Goal: Task Accomplishment & Management: Complete application form

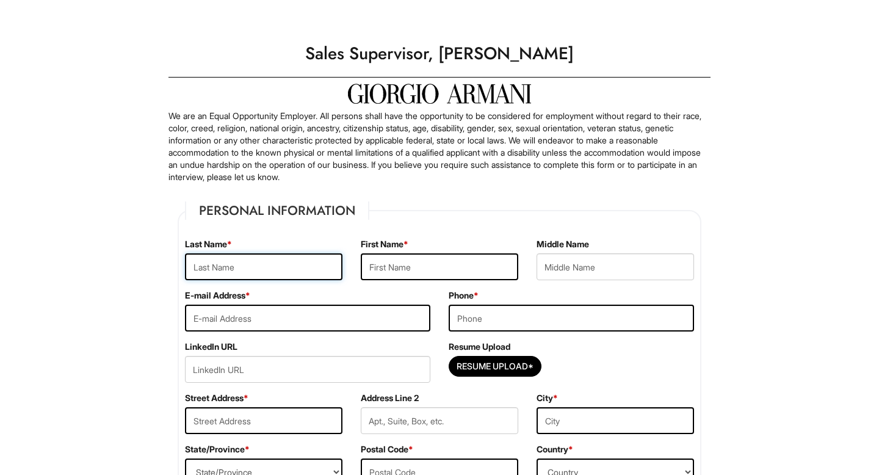
click at [240, 275] on input "text" at bounding box center [264, 266] width 158 height 27
click at [231, 269] on input "text" at bounding box center [264, 266] width 158 height 27
type input "[PERSON_NAME]"
click at [393, 267] on input "text" at bounding box center [440, 266] width 158 height 27
type input "[PERSON_NAME]"
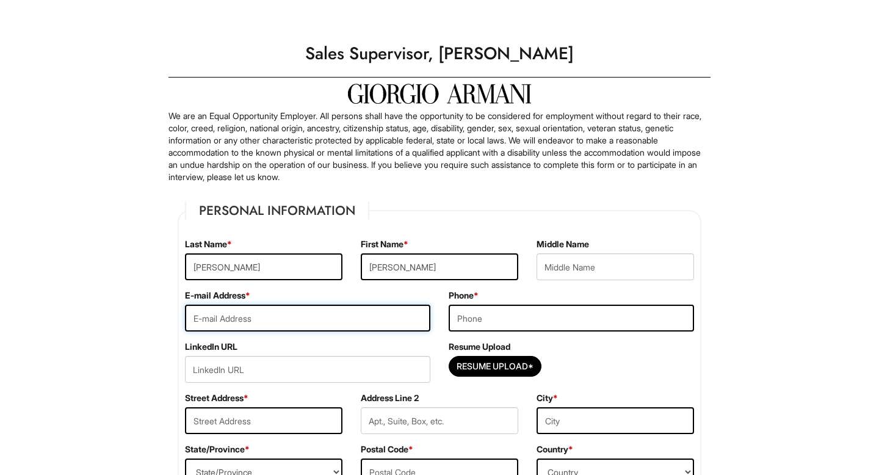
click at [356, 316] on input "email" at bounding box center [307, 318] width 245 height 27
type input "[EMAIL_ADDRESS][DOMAIN_NAME]"
click at [550, 324] on input "tel" at bounding box center [571, 318] width 245 height 27
type input "3474557145"
click at [517, 374] on input "Resume Upload*" at bounding box center [495, 367] width 92 height 20
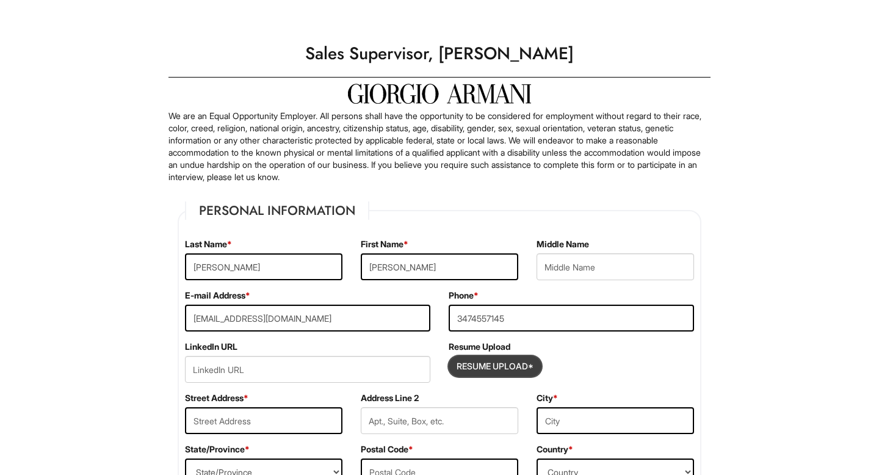
type input "C:\fakepath\Carlos TL Resume.docx"
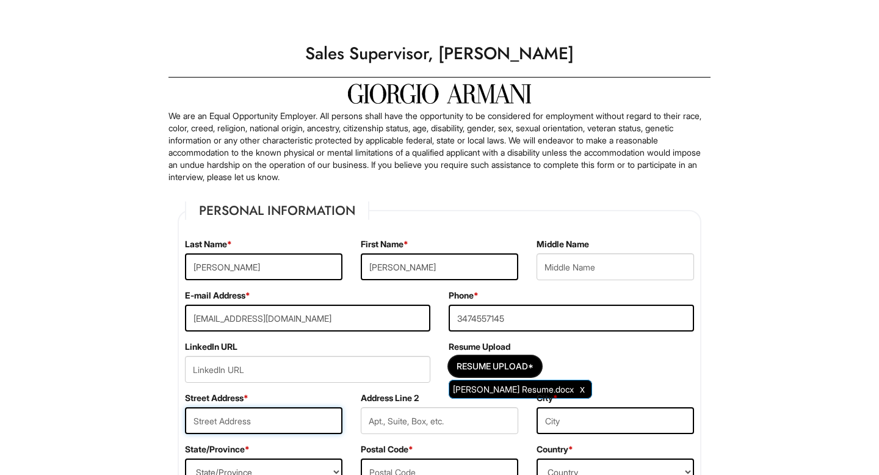
click at [267, 426] on input "text" at bounding box center [264, 420] width 158 height 27
type input "[STREET_ADDRESS]"
click at [578, 424] on input "text" at bounding box center [616, 420] width 158 height 27
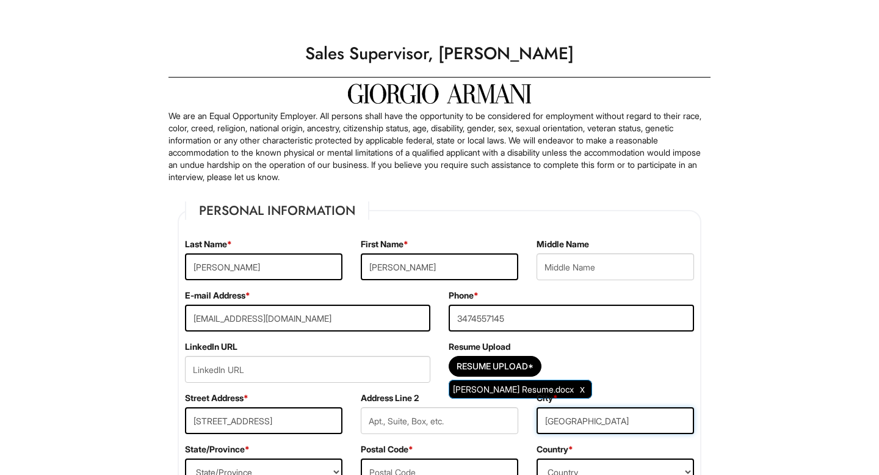
type input "[GEOGRAPHIC_DATA]"
click at [473, 424] on input "text" at bounding box center [440, 420] width 158 height 27
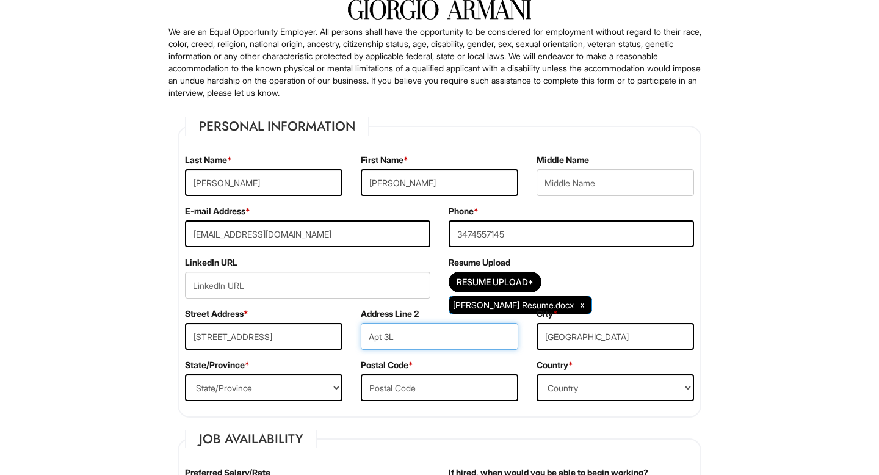
scroll to position [97, 0]
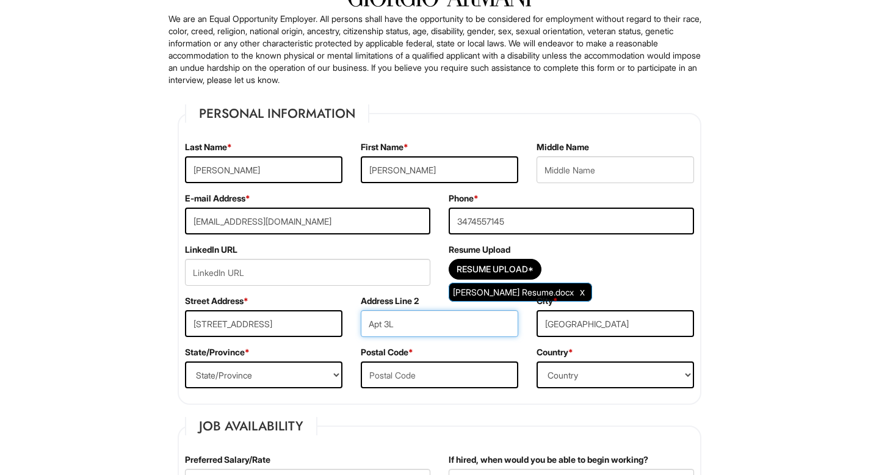
type input "Apt 3L"
click at [267, 375] on select "State/Province [US_STATE] [US_STATE] [US_STATE] [US_STATE] [US_STATE] [US_STATE…" at bounding box center [264, 374] width 158 height 27
select select "NY"
click at [410, 370] on input "text" at bounding box center [440, 374] width 158 height 27
type input "11234"
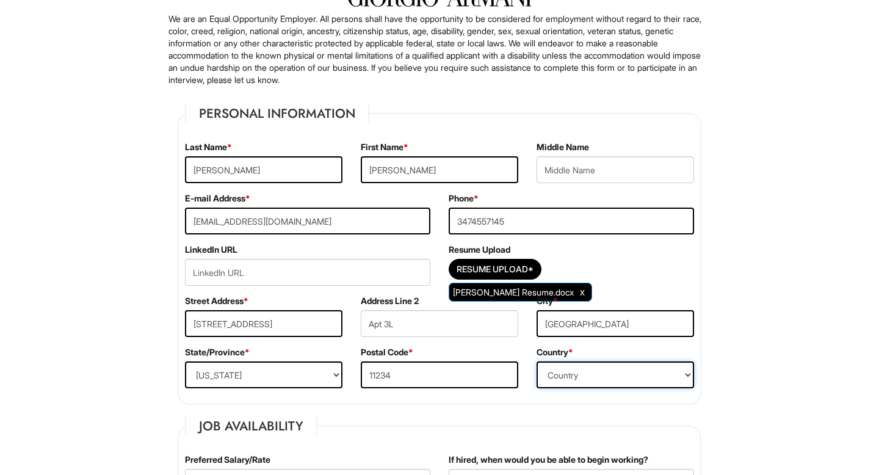
click at [620, 365] on select "Country [GEOGRAPHIC_DATA] [GEOGRAPHIC_DATA] [GEOGRAPHIC_DATA] [US_STATE] [GEOGR…" at bounding box center [616, 374] width 158 height 27
select select "[GEOGRAPHIC_DATA]"
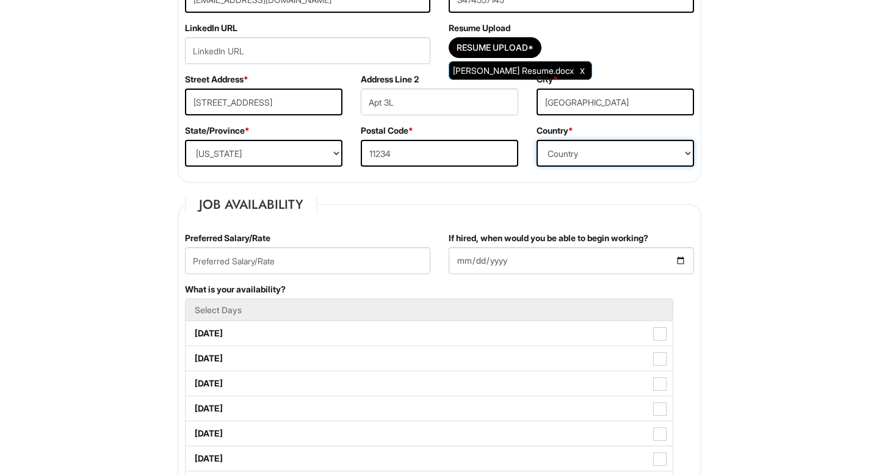
scroll to position [323, 0]
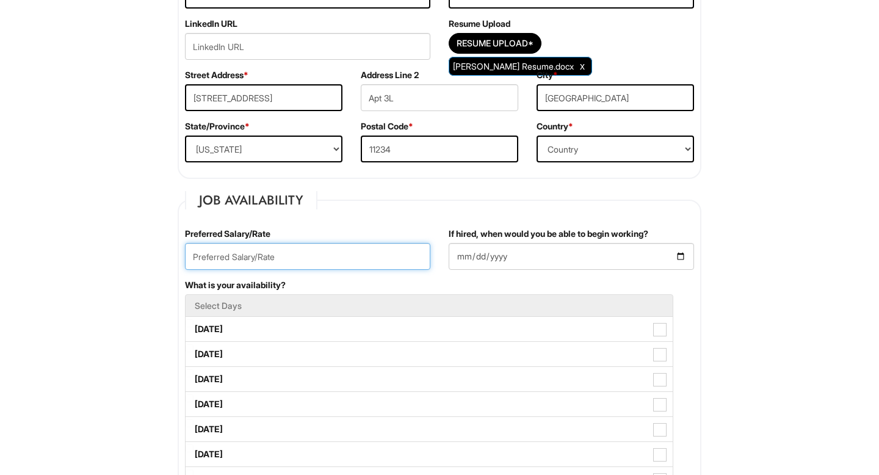
click at [374, 259] on input "text" at bounding box center [307, 256] width 245 height 27
type input "28.00"
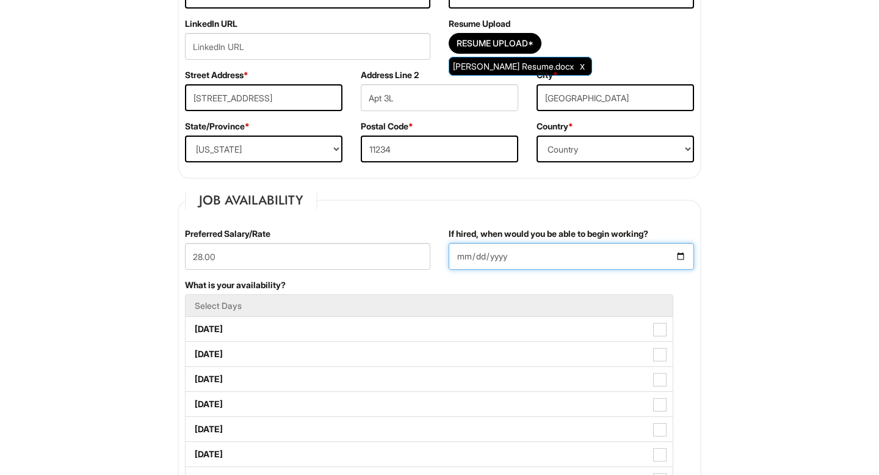
click at [486, 259] on input "If hired, when would you be able to begin working?" at bounding box center [571, 256] width 245 height 27
click at [680, 255] on input "If hired, when would you be able to begin working?" at bounding box center [571, 256] width 245 height 27
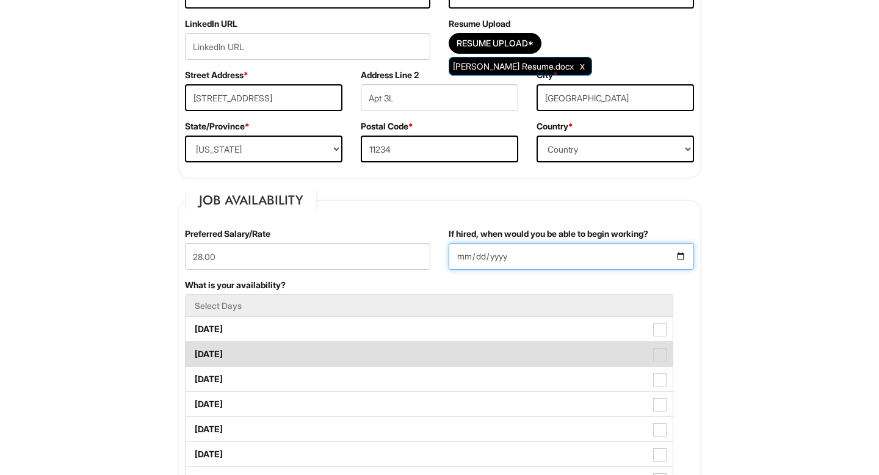
type input "[DATE]"
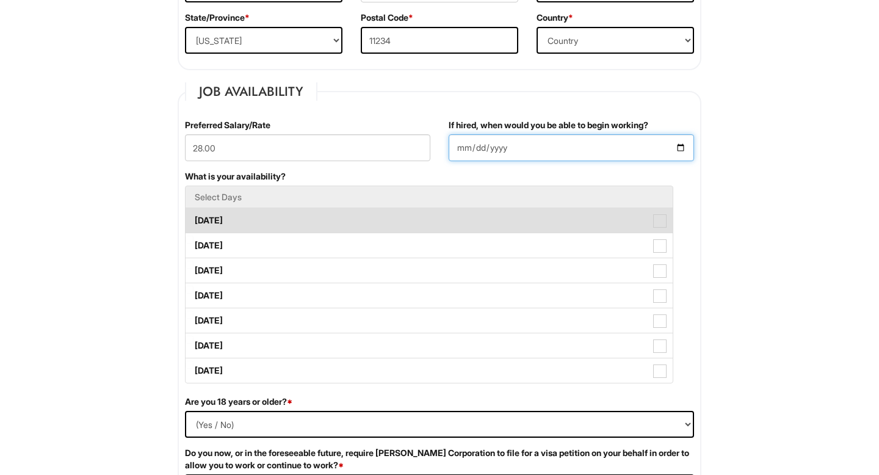
scroll to position [437, 0]
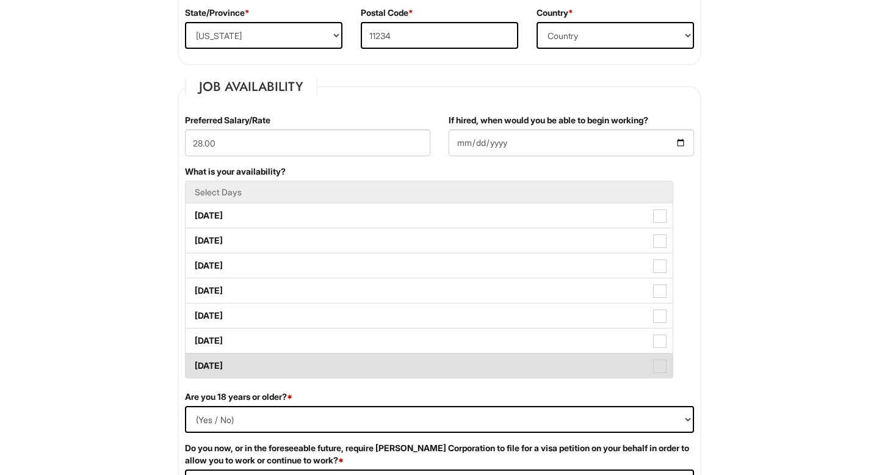
click at [665, 358] on label "[DATE]" at bounding box center [429, 366] width 487 height 24
click at [194, 358] on Available_Sunday "[DATE]" at bounding box center [190, 360] width 8 height 8
checkbox Available_Sunday "true"
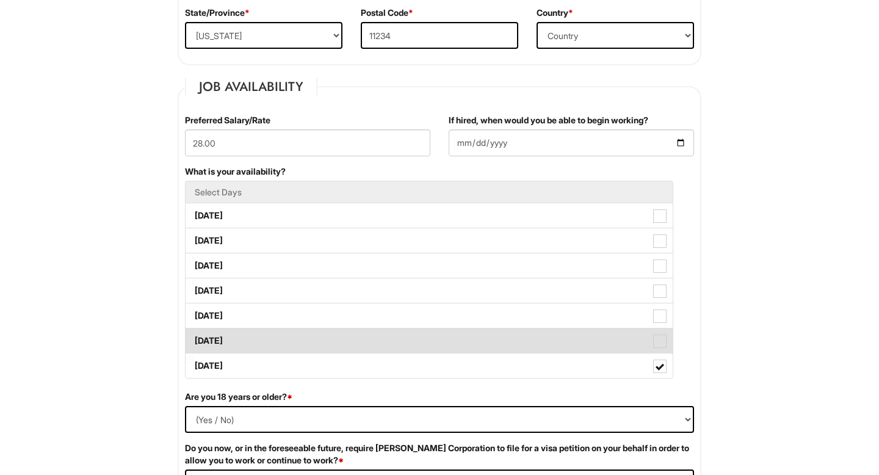
click at [659, 340] on span at bounding box center [659, 341] width 13 height 13
click at [194, 339] on Available_Saturday "[DATE]" at bounding box center [190, 335] width 8 height 8
checkbox Available_Saturday "true"
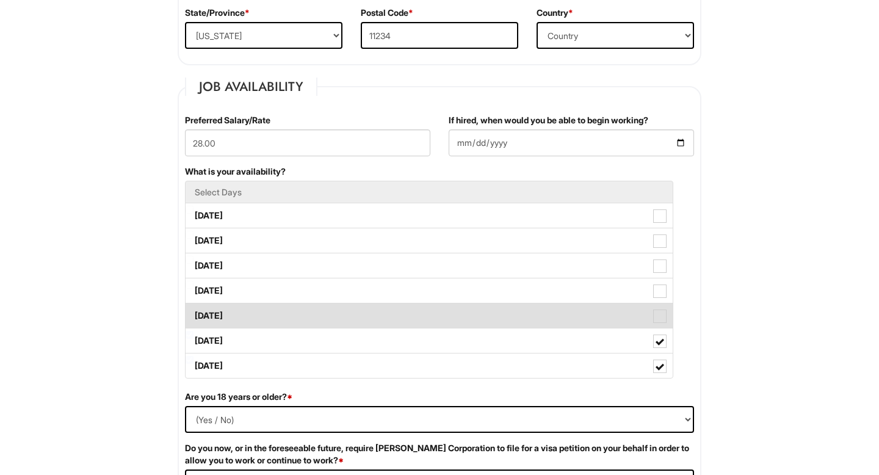
click at [663, 308] on label "[DATE]" at bounding box center [429, 315] width 487 height 24
click at [194, 308] on Available_Friday "[DATE]" at bounding box center [190, 310] width 8 height 8
checkbox Available_Friday "true"
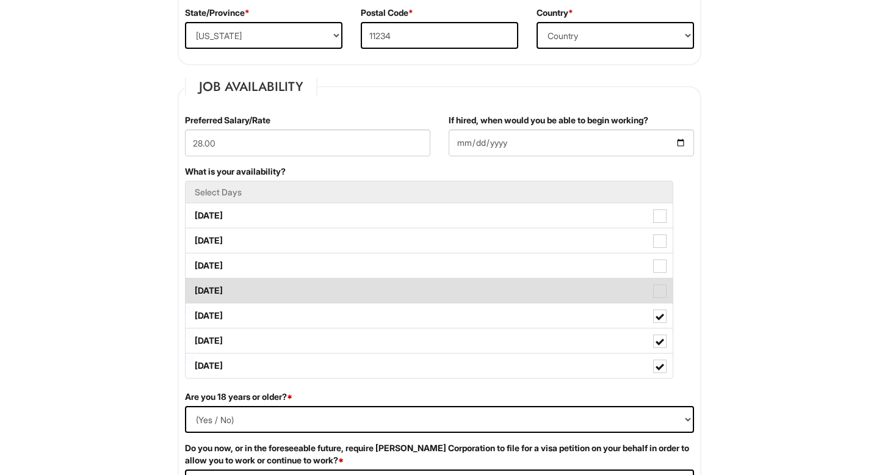
click at [663, 280] on label "[DATE]" at bounding box center [429, 290] width 487 height 24
click at [194, 281] on Available_Thursday "[DATE]" at bounding box center [190, 285] width 8 height 8
checkbox Available_Thursday "true"
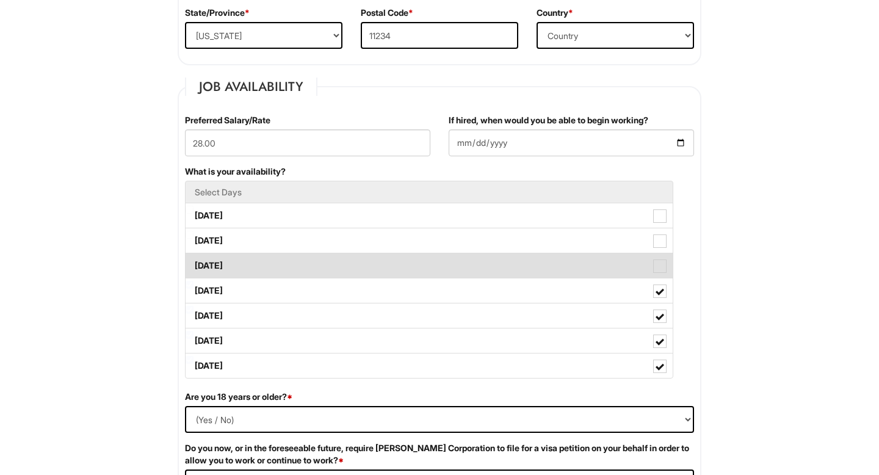
click at [662, 264] on span at bounding box center [659, 265] width 13 height 13
click at [194, 264] on Available_Wednesday "[DATE]" at bounding box center [190, 260] width 8 height 8
checkbox Available_Wednesday "true"
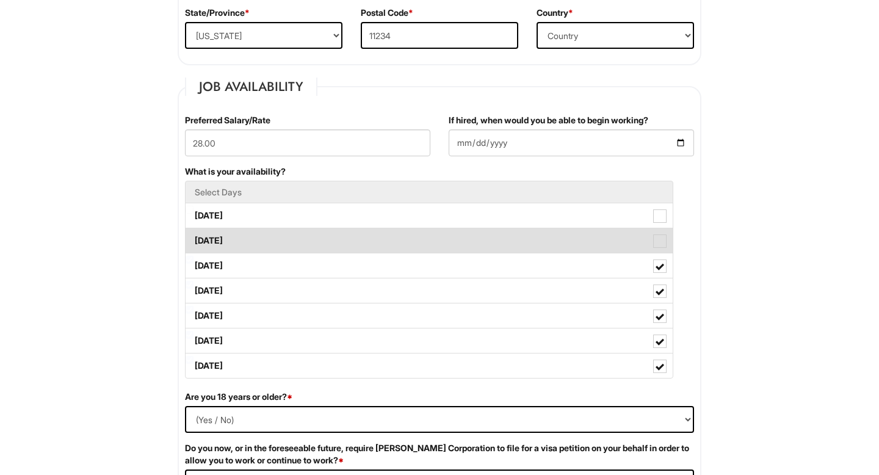
click at [660, 239] on span at bounding box center [659, 240] width 13 height 13
click at [194, 239] on Available_Tuesday "[DATE]" at bounding box center [190, 235] width 8 height 8
checkbox Available_Tuesday "true"
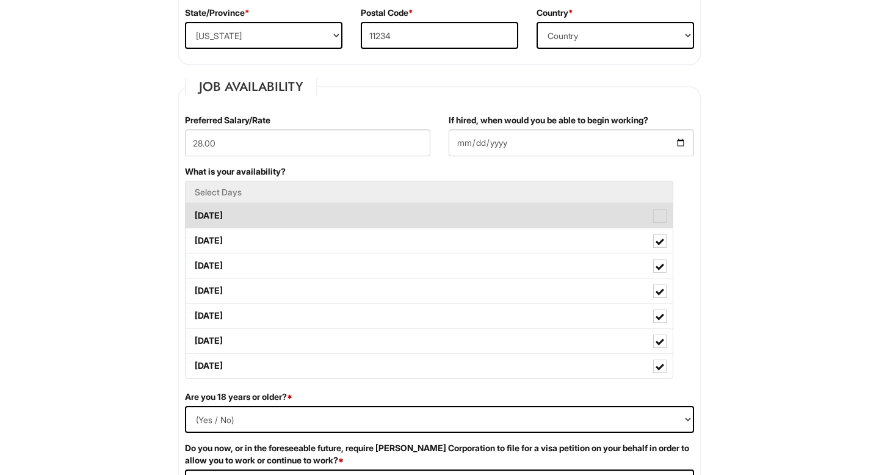
click at [661, 217] on span at bounding box center [659, 215] width 13 height 13
click at [194, 214] on Available_Monday "[DATE]" at bounding box center [190, 210] width 8 height 8
checkbox Available_Monday "true"
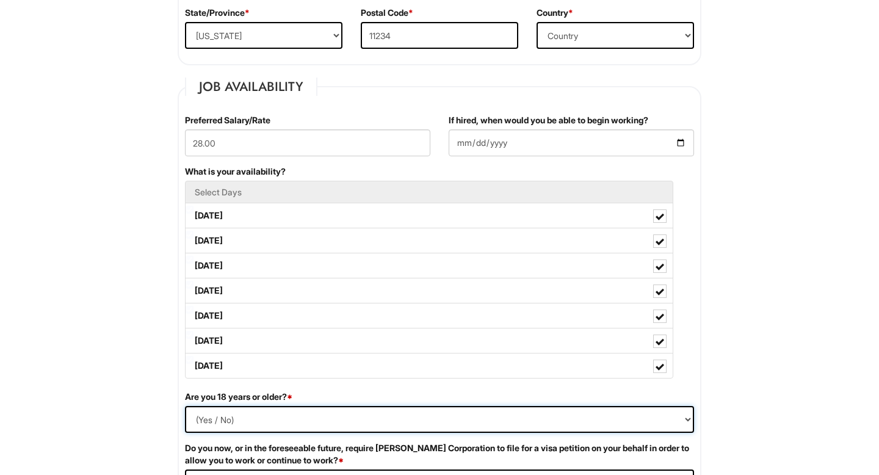
click at [487, 408] on select "(Yes / No) Yes No" at bounding box center [439, 419] width 509 height 27
select select "Yes"
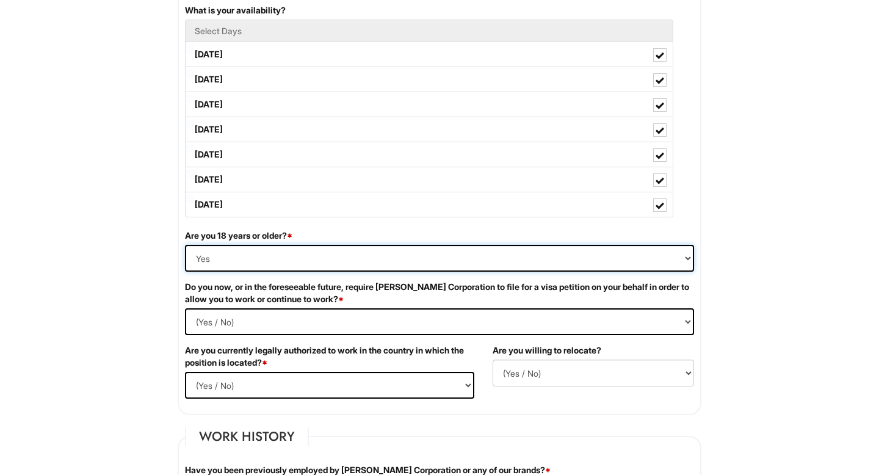
scroll to position [601, 0]
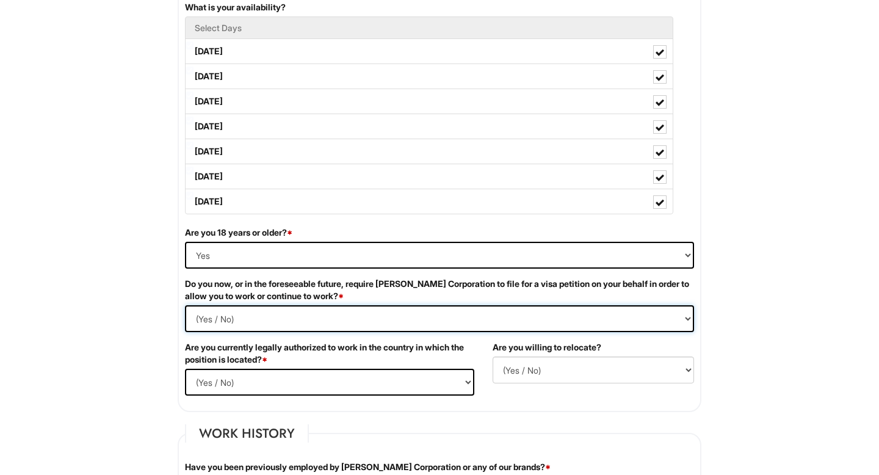
click at [478, 321] on Required "(Yes / No) Yes No" at bounding box center [439, 318] width 509 height 27
select Required "No"
click at [379, 385] on select "(Yes / No) Yes No" at bounding box center [329, 382] width 289 height 27
select select "Yes"
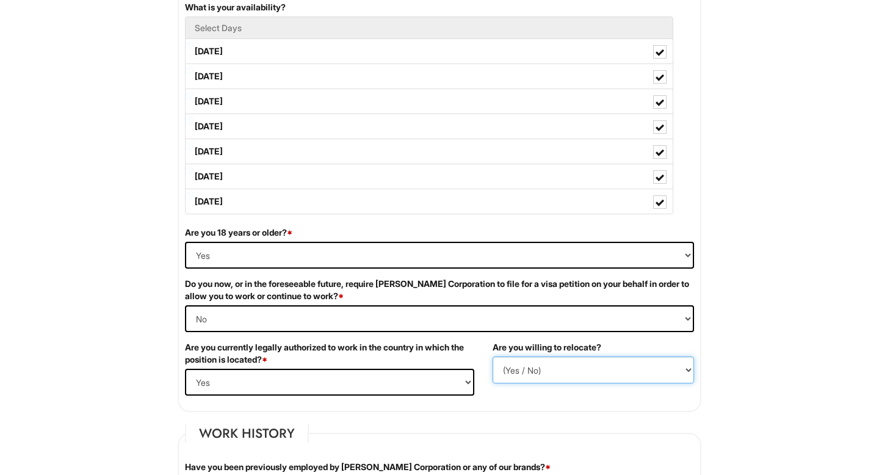
click at [524, 367] on select "(Yes / No) No Yes" at bounding box center [593, 370] width 201 height 27
select select "N"
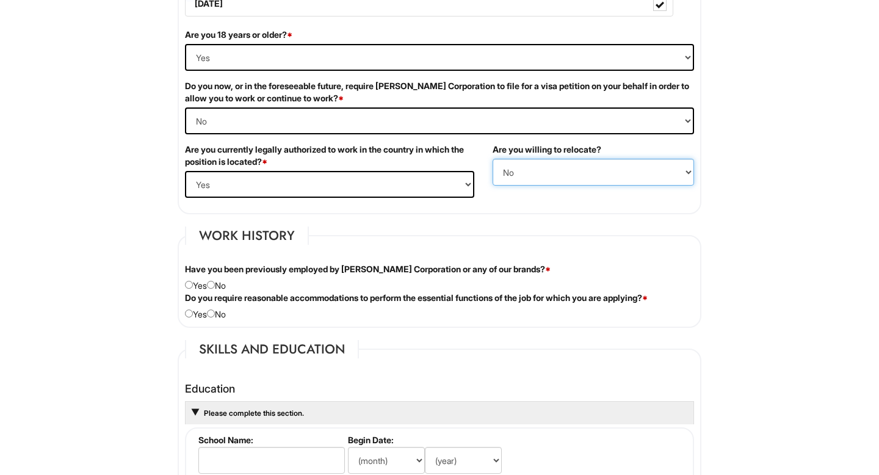
scroll to position [803, 0]
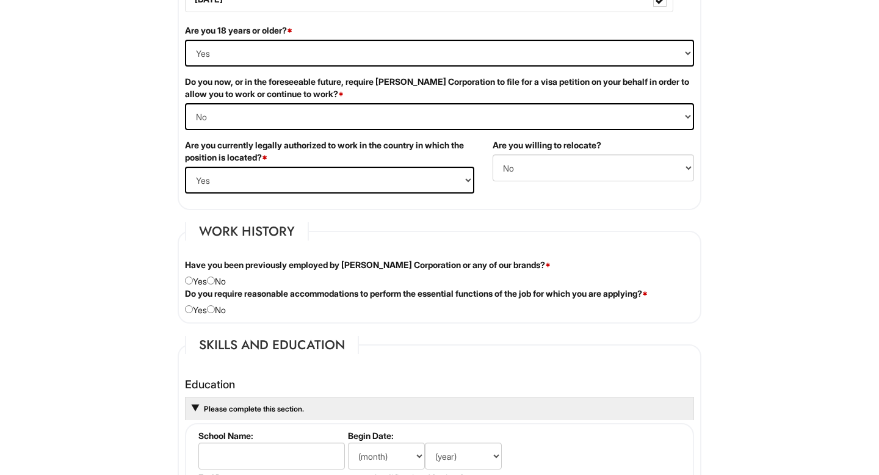
click at [223, 284] on div "Have you been previously employed by [PERSON_NAME] Corporation or any of our br…" at bounding box center [440, 273] width 528 height 29
click at [215, 283] on input "radio" at bounding box center [211, 281] width 8 height 8
radio input "true"
click at [215, 309] on input "radio" at bounding box center [211, 309] width 8 height 8
radio input "true"
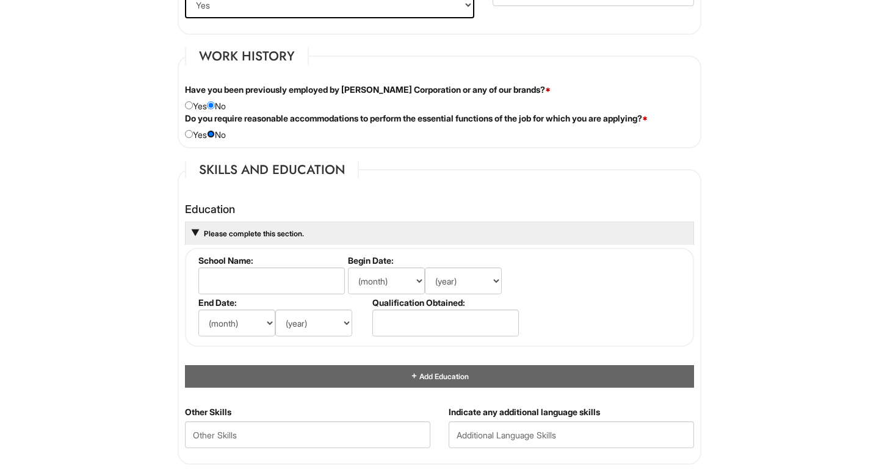
scroll to position [982, 0]
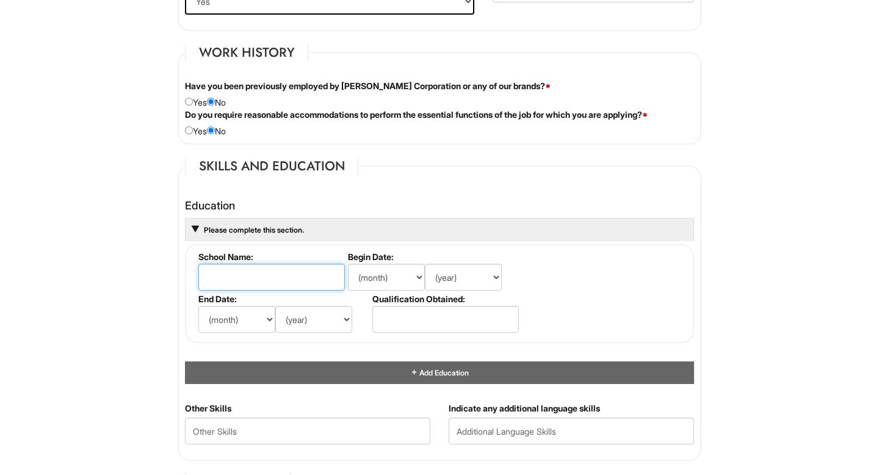
click at [235, 283] on input "text" at bounding box center [271, 277] width 147 height 27
type input "New"
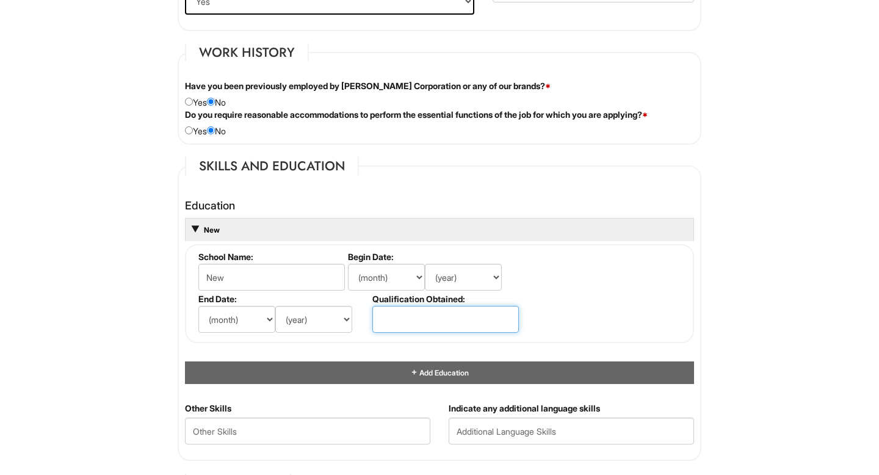
click at [417, 315] on input "text" at bounding box center [445, 319] width 147 height 27
type input "B.S."
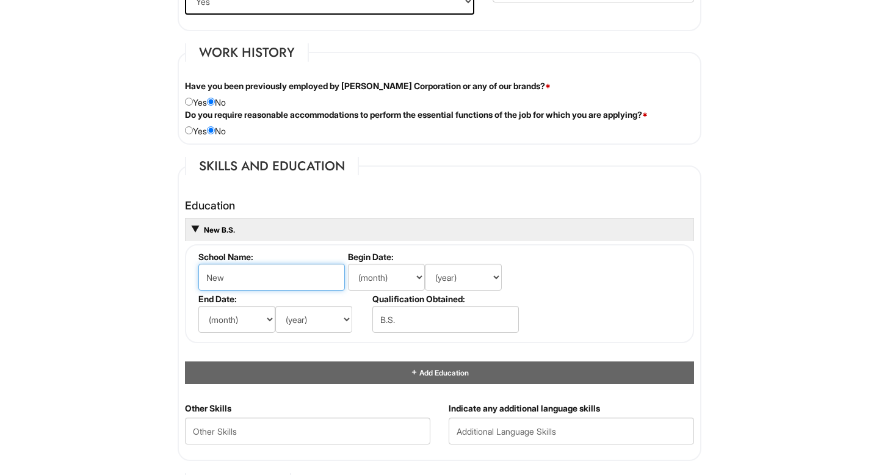
click at [271, 286] on input "New" at bounding box center [271, 277] width 147 height 27
type input "N"
paste input "[US_STATE][GEOGRAPHIC_DATA]"
type input "[US_STATE][GEOGRAPHIC_DATA]"
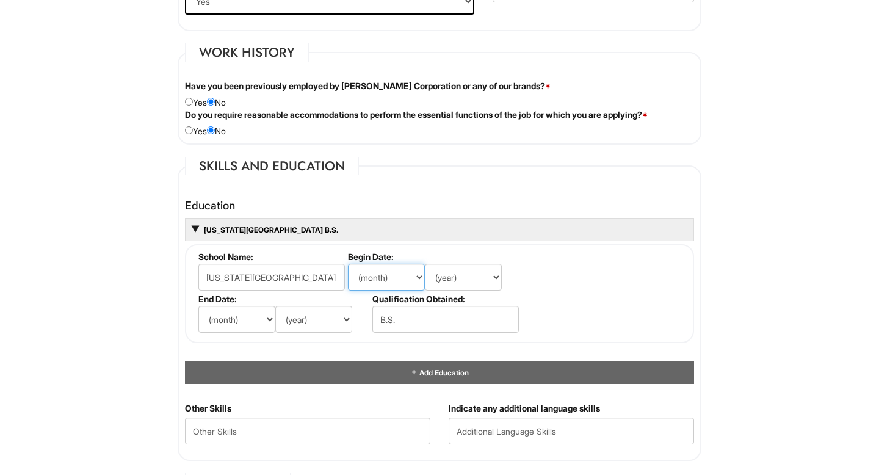
click at [374, 278] on select "(month) Jan Feb Mar Apr May Jun [DATE] Aug Sep Oct Nov Dec" at bounding box center [386, 277] width 77 height 27
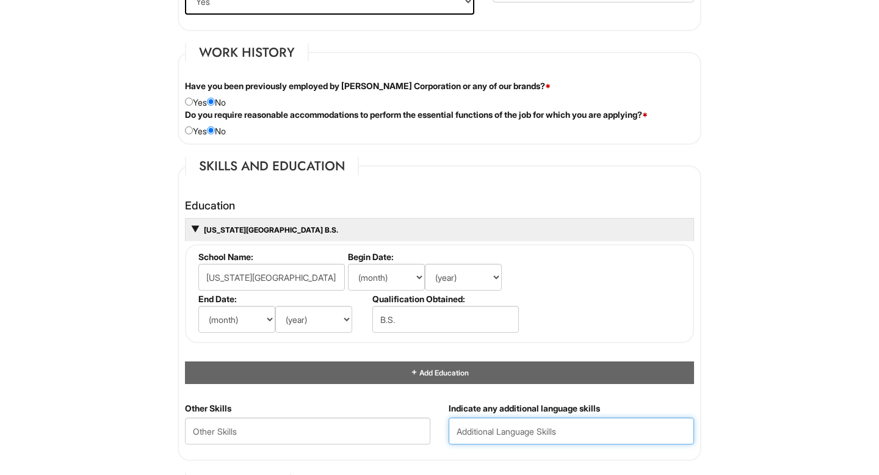
click at [561, 440] on input "text" at bounding box center [571, 431] width 245 height 27
type input "Spanish"
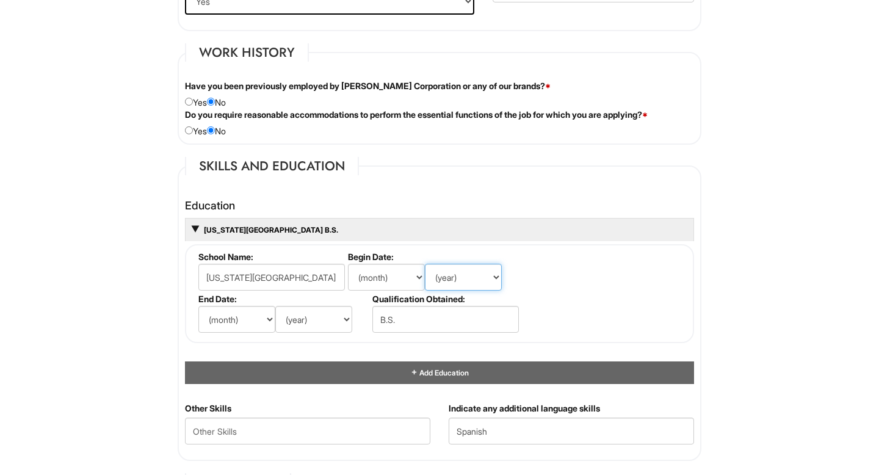
click at [468, 274] on select "(year) 2029 2028 2027 2026 2025 2024 2023 2022 2021 2020 2019 2018 2017 2016 20…" at bounding box center [463, 277] width 77 height 27
click at [390, 273] on select "(month) Jan Feb Mar Apr May Jun [DATE] Aug Sep Oct Nov Dec" at bounding box center [386, 277] width 77 height 27
click at [454, 277] on select "(year) 2029 2028 2027 2026 2025 2024 2023 2022 2021 2020 2019 2018 2017 2016 20…" at bounding box center [463, 277] width 77 height 27
select select "2016"
click at [401, 275] on select "(month) Jan Feb Mar Apr May Jun [DATE] Aug Sep Oct Nov Dec" at bounding box center [386, 277] width 77 height 27
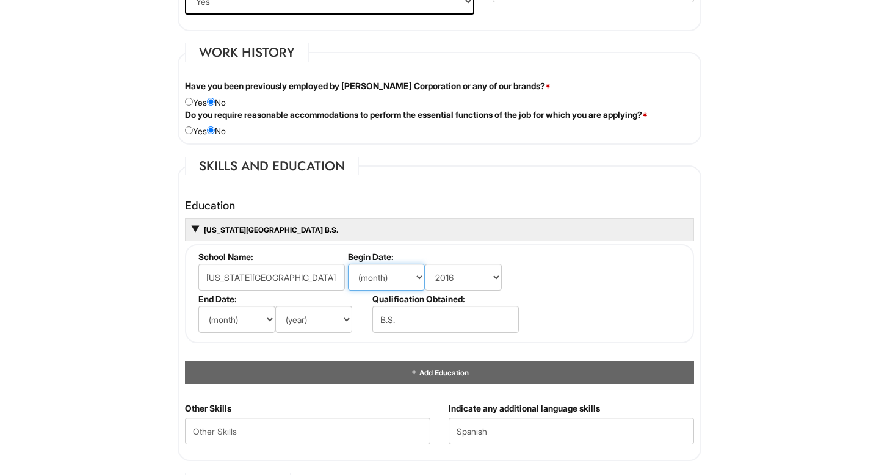
select select "8"
click at [313, 336] on fieldset "School Name: [US_STATE][GEOGRAPHIC_DATA] Begin Date: (month) Jan Feb Mar Apr Ma…" at bounding box center [439, 293] width 509 height 99
click at [307, 317] on select "(year) 2029 2028 2027 2026 2025 2024 2023 2022 2021 2020 2019 2018 2017 2016 20…" at bounding box center [313, 319] width 77 height 27
select select "2024"
click at [236, 320] on select "(month) Jan Feb Mar Apr May Jun [DATE] Aug Sep Oct Nov Dec" at bounding box center [236, 319] width 77 height 27
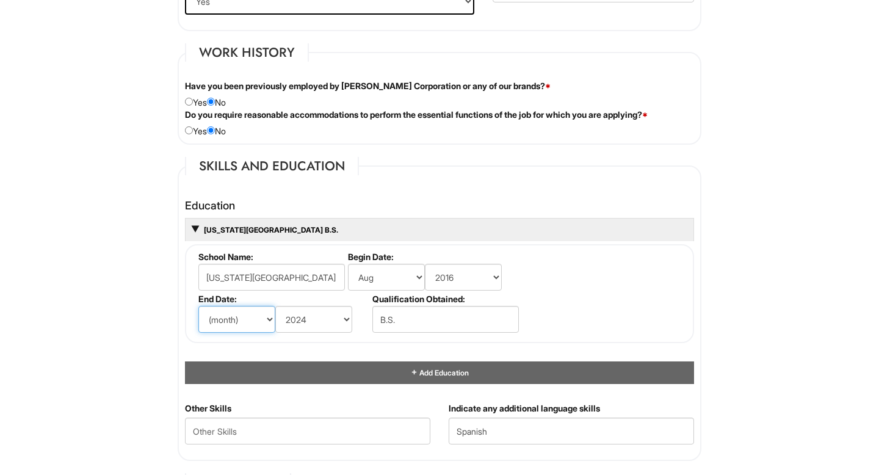
click at [230, 321] on select "(month) Jan Feb Mar Apr May Jun [DATE] Aug Sep Oct Nov Dec" at bounding box center [236, 319] width 77 height 27
select select "6"
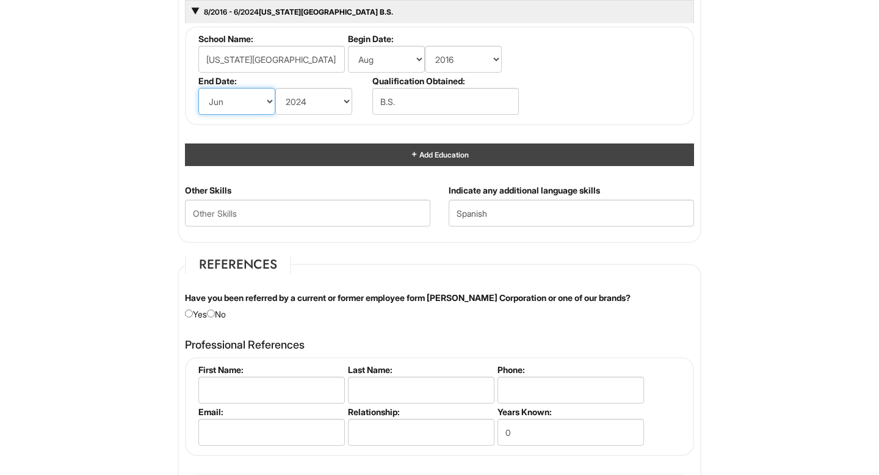
scroll to position [1205, 0]
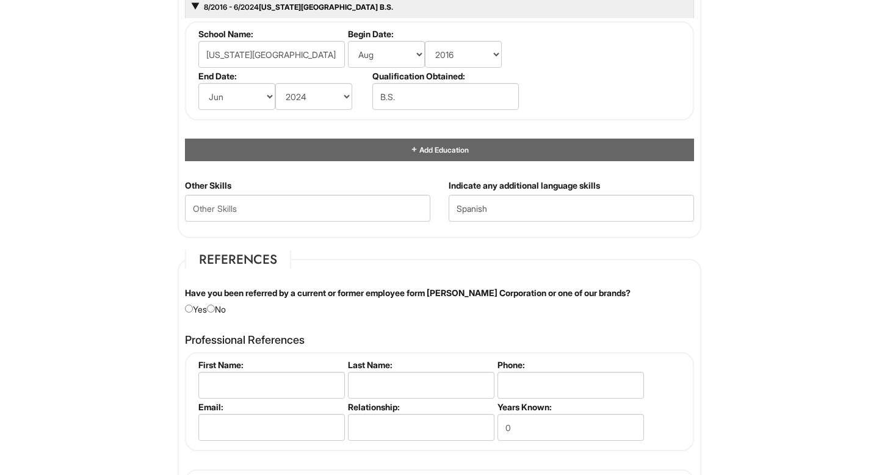
click at [220, 306] on div "Have you been referred by a current or former employee form [PERSON_NAME] Corpo…" at bounding box center [440, 301] width 528 height 29
click at [214, 306] on input "radio" at bounding box center [211, 309] width 8 height 8
radio input "true"
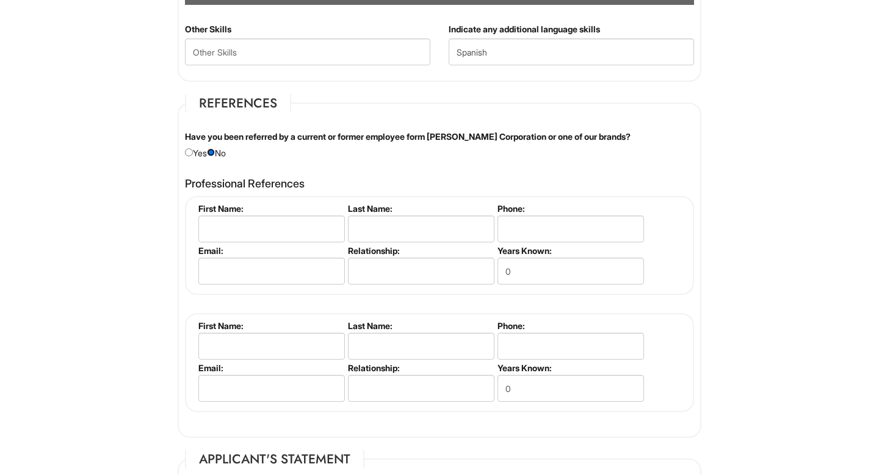
scroll to position [1394, 0]
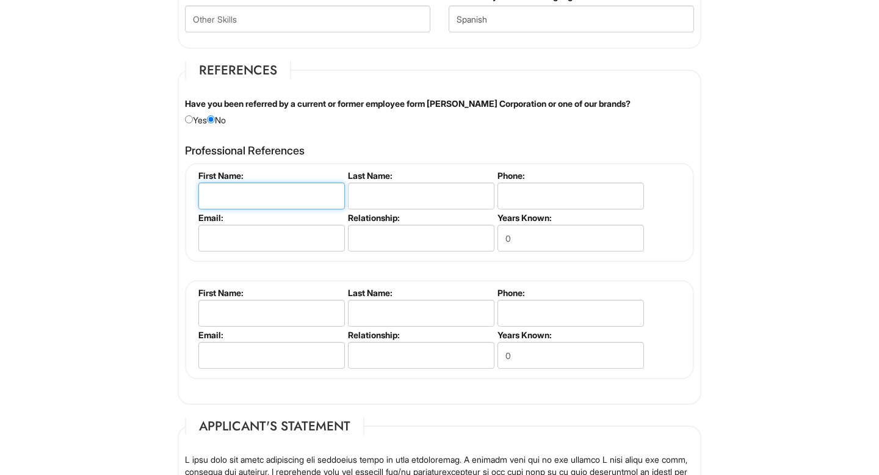
click at [231, 199] on input "text" at bounding box center [271, 196] width 147 height 27
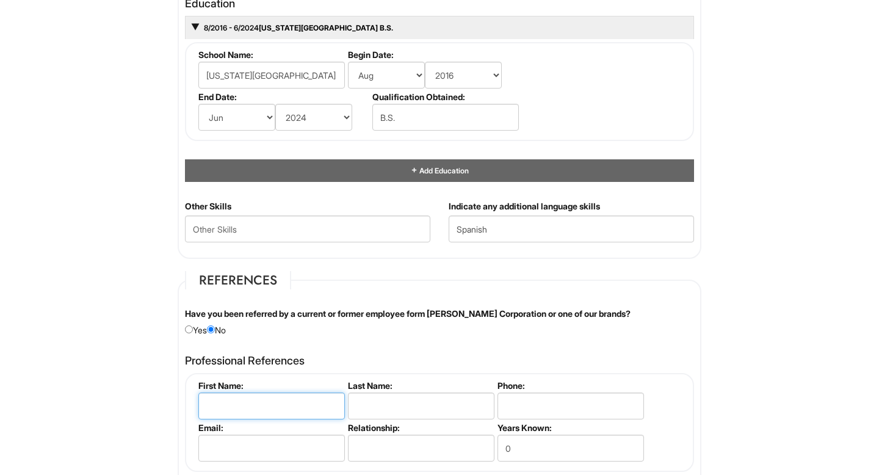
scroll to position [1190, 0]
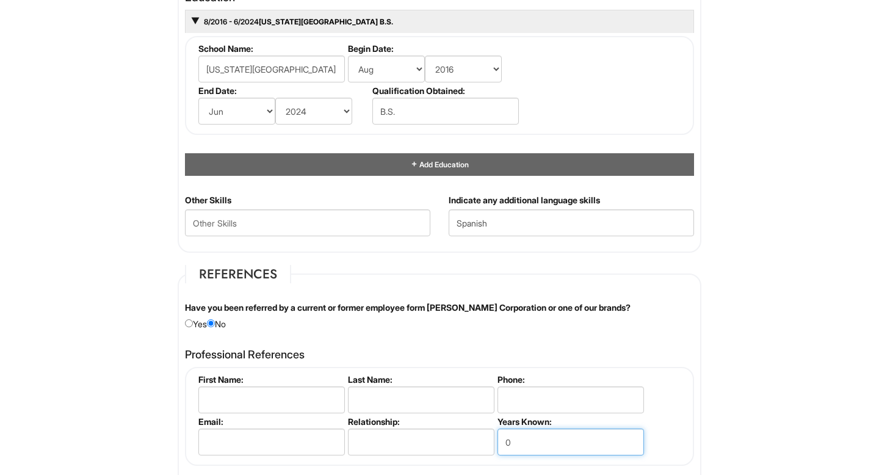
click at [545, 446] on input "0" at bounding box center [571, 442] width 147 height 27
click at [262, 404] on input "text" at bounding box center [271, 399] width 147 height 27
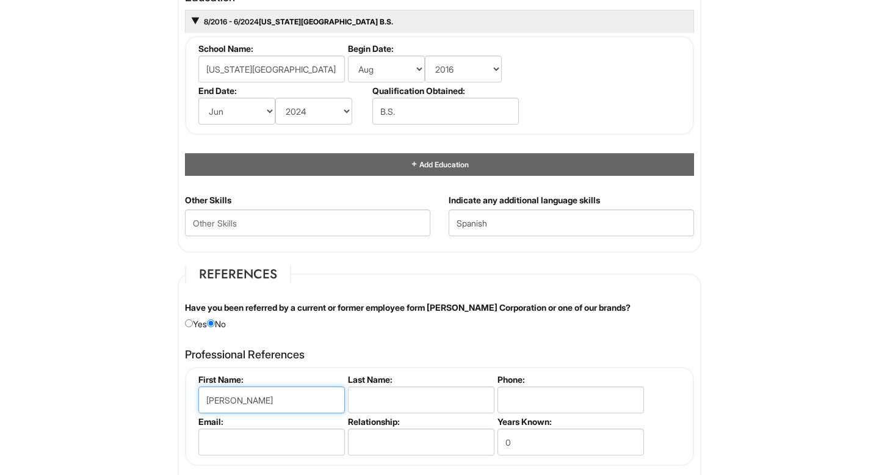
type input "[PERSON_NAME]"
click at [377, 410] on input "text" at bounding box center [421, 399] width 147 height 27
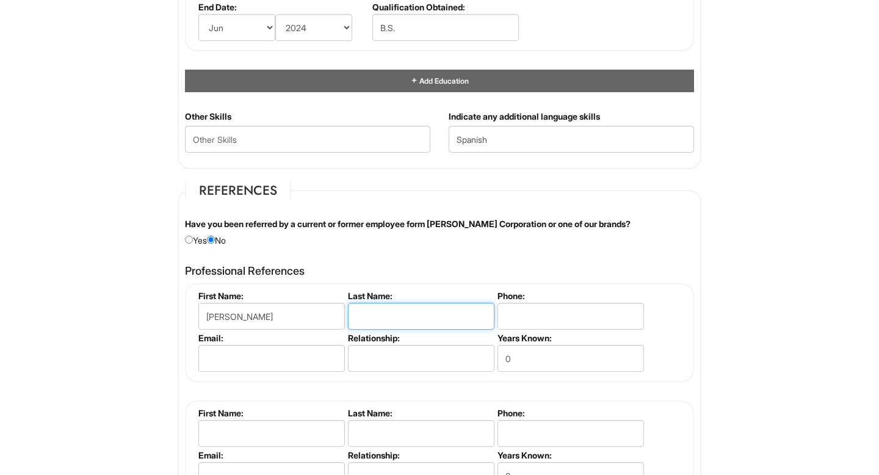
scroll to position [1305, 0]
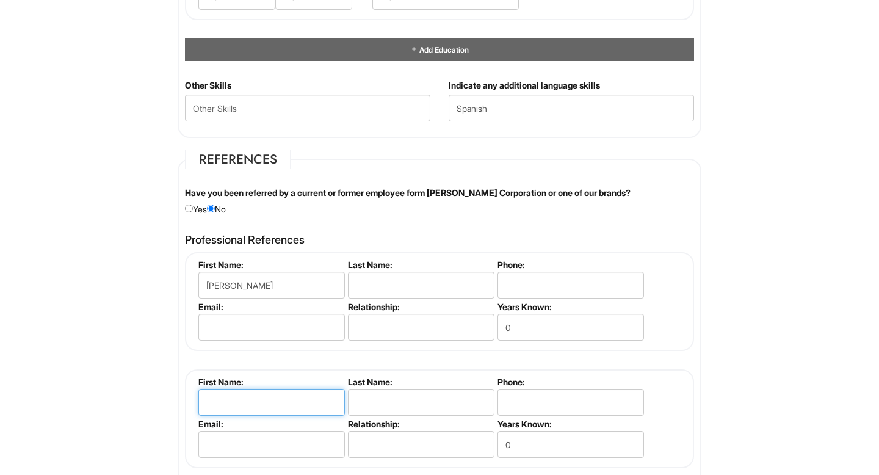
click at [263, 407] on input "text" at bounding box center [271, 402] width 147 height 27
type input "[PERSON_NAME]"
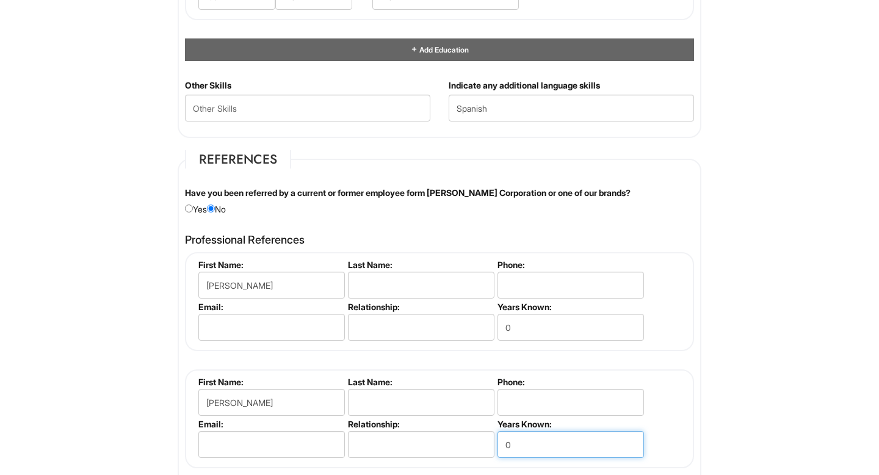
click at [521, 448] on input "0" at bounding box center [571, 444] width 147 height 27
type input "2"
click at [524, 330] on input "0" at bounding box center [571, 327] width 147 height 27
type input "0"
type input "2"
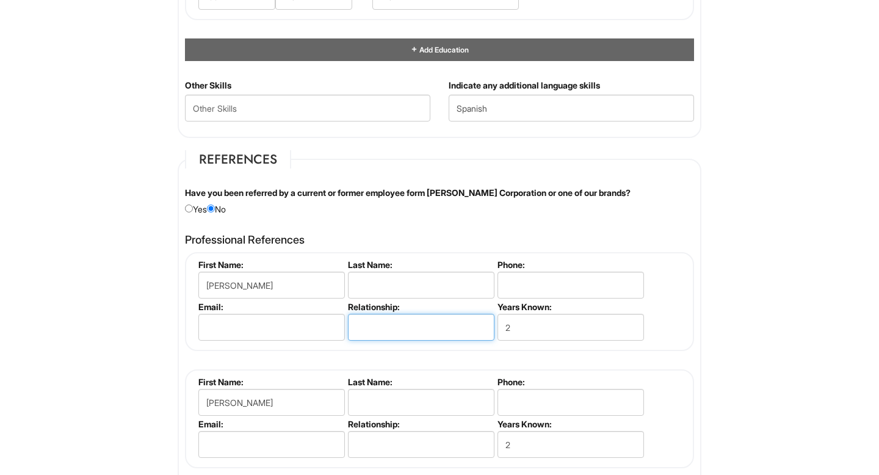
click at [387, 331] on input "text" at bounding box center [421, 327] width 147 height 27
type input "L"
type input "M"
type input "Line Manager"
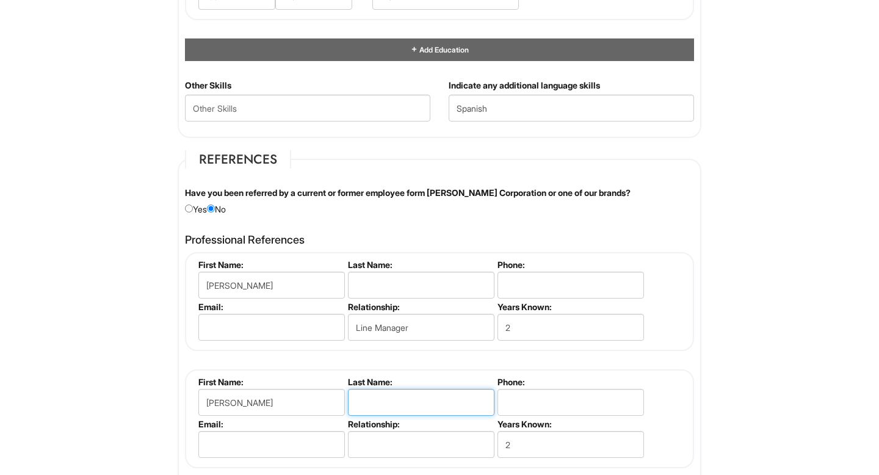
click at [411, 412] on input "text" at bounding box center [421, 402] width 147 height 27
click at [398, 444] on input "text" at bounding box center [421, 444] width 147 height 27
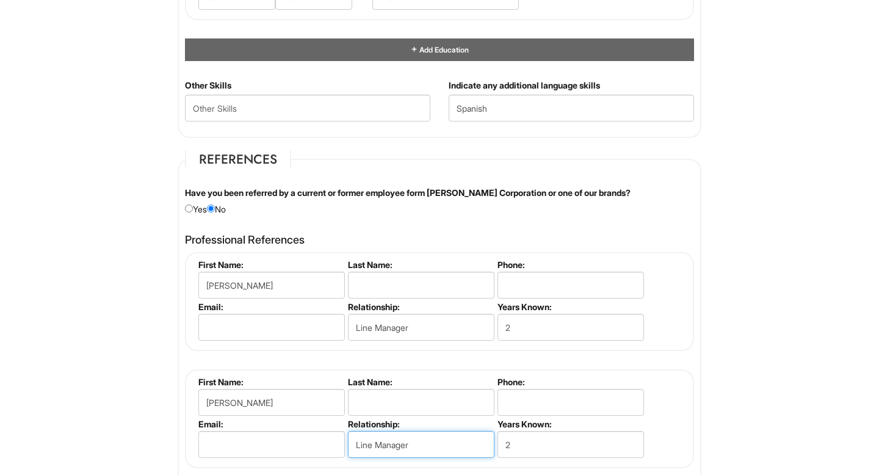
type input "Line Manager"
click at [401, 291] on input "text" at bounding box center [421, 285] width 147 height 27
click at [386, 401] on input "text" at bounding box center [421, 402] width 147 height 27
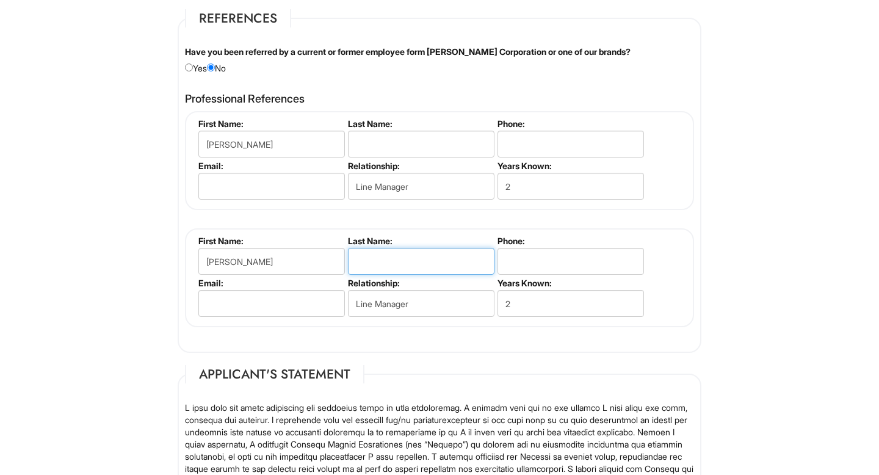
scroll to position [1446, 0]
click at [397, 146] on input "text" at bounding box center [421, 143] width 147 height 27
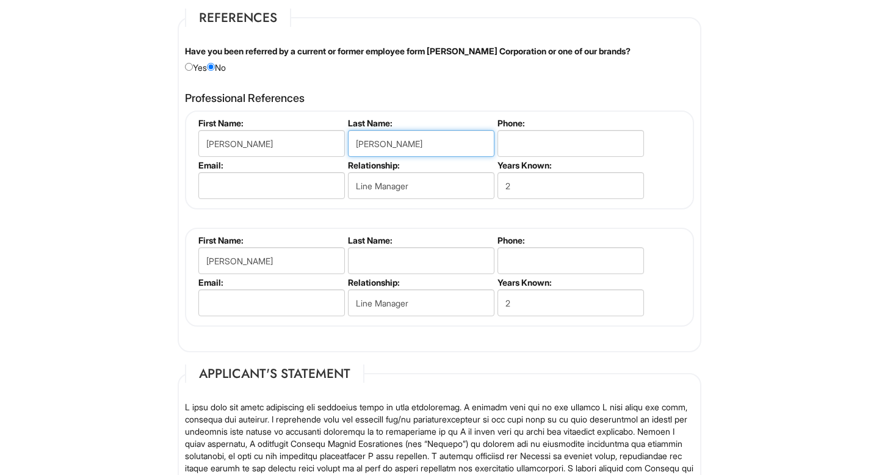
type input "[PERSON_NAME]"
click at [387, 266] on input "text" at bounding box center [421, 260] width 147 height 27
click at [545, 141] on input "tel" at bounding box center [571, 143] width 147 height 27
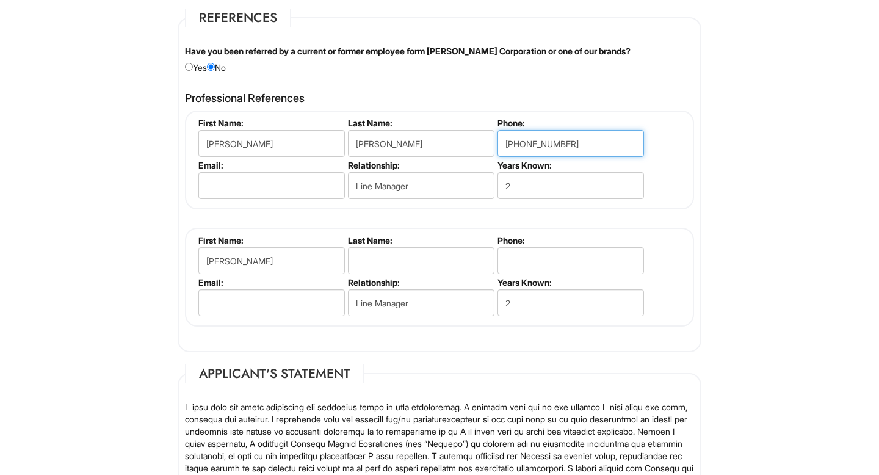
type input "[PHONE_NUMBER]"
click at [543, 258] on input "tel" at bounding box center [571, 260] width 147 height 27
click at [440, 264] on input "text" at bounding box center [421, 260] width 147 height 27
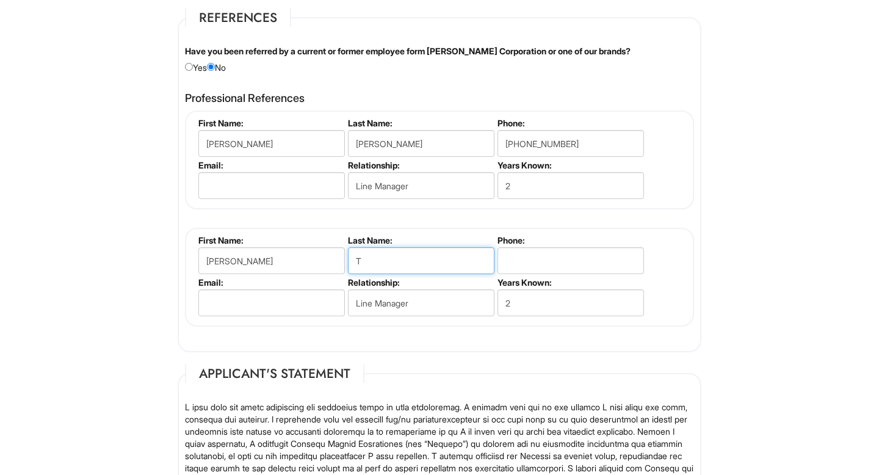
type input "T"
click at [587, 259] on input "tel" at bounding box center [571, 260] width 147 height 27
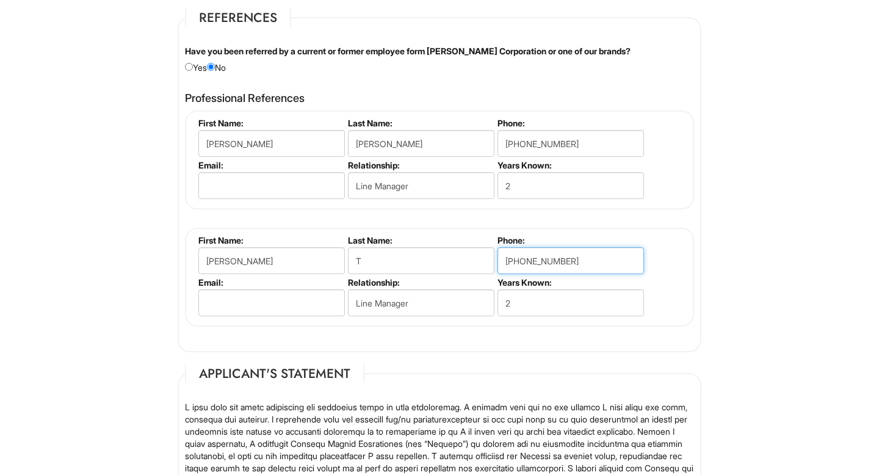
type input "[PHONE_NUMBER]"
click at [392, 264] on input "T" at bounding box center [421, 260] width 147 height 27
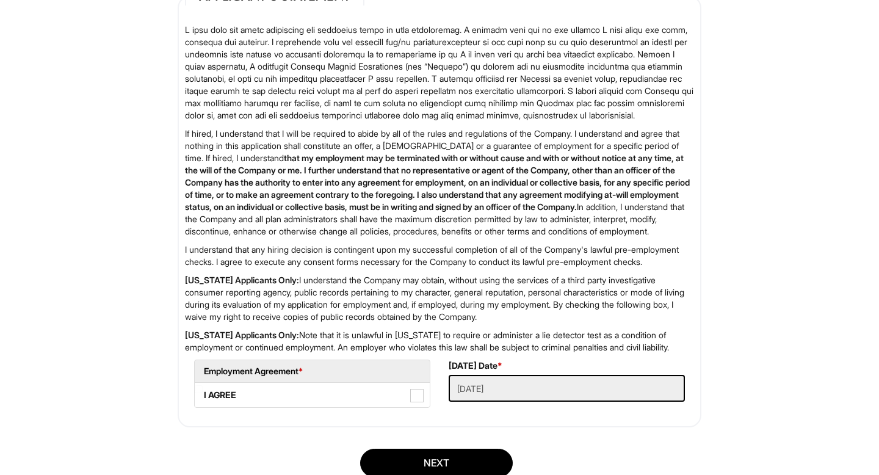
scroll to position [1854, 0]
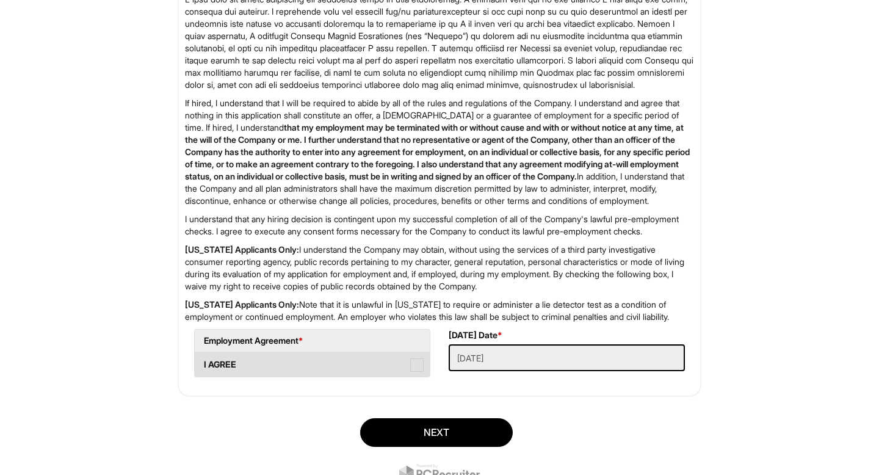
type input "[PERSON_NAME]"
click at [325, 377] on label "I AGREE" at bounding box center [312, 364] width 235 height 24
click at [203, 363] on AGREE "I AGREE" at bounding box center [199, 359] width 8 height 8
checkbox AGREE "true"
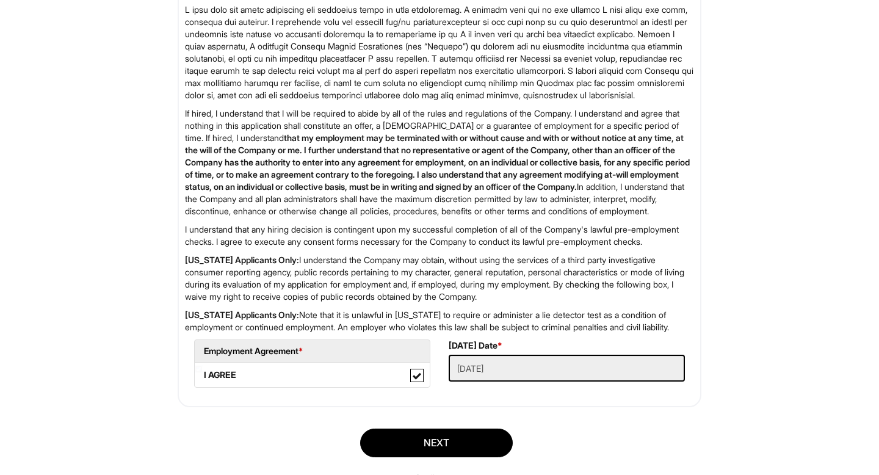
scroll to position [1959, 0]
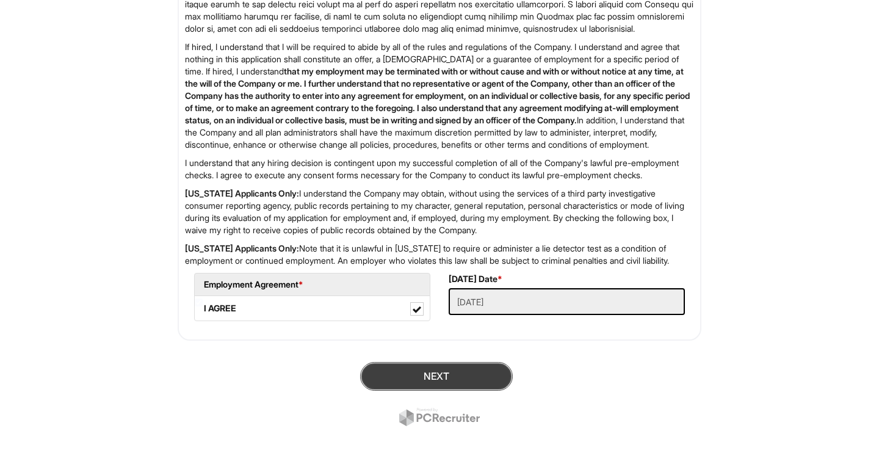
click at [465, 369] on button "Next" at bounding box center [436, 376] width 153 height 29
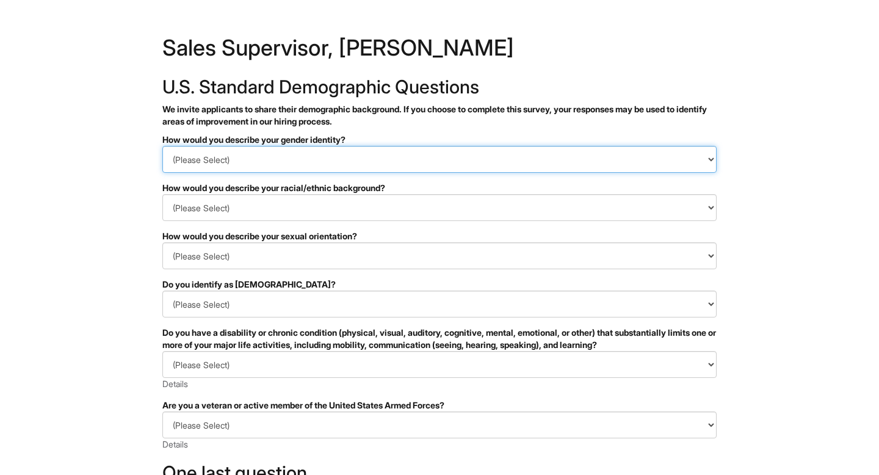
click at [474, 148] on select "(Please Select) Man Woman Non-binary I prefer to self-describe I don't wish to …" at bounding box center [439, 159] width 554 height 27
select select "Man"
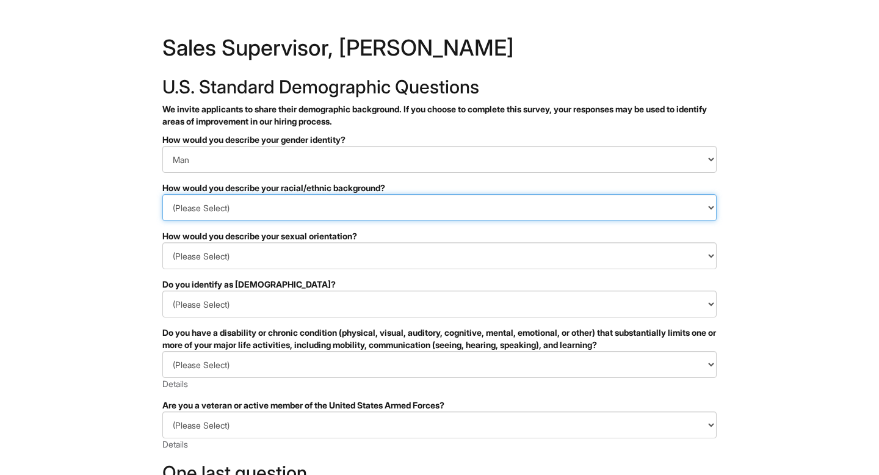
click at [356, 202] on select "(Please Select) Black or of African descent East Asian Hispanic, Latinx or of S…" at bounding box center [439, 207] width 554 height 27
select select "Hispanic, Latinx or of Spanish Origin"
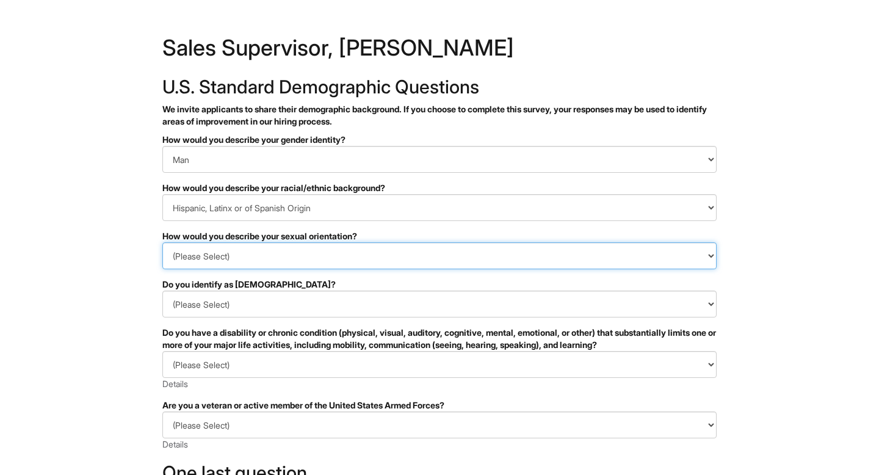
click at [302, 253] on select "(Please Select) Asexual Bisexual and/or pansexual Gay Heterosexual Lesbian Quee…" at bounding box center [439, 255] width 554 height 27
select select "Heterosexual"
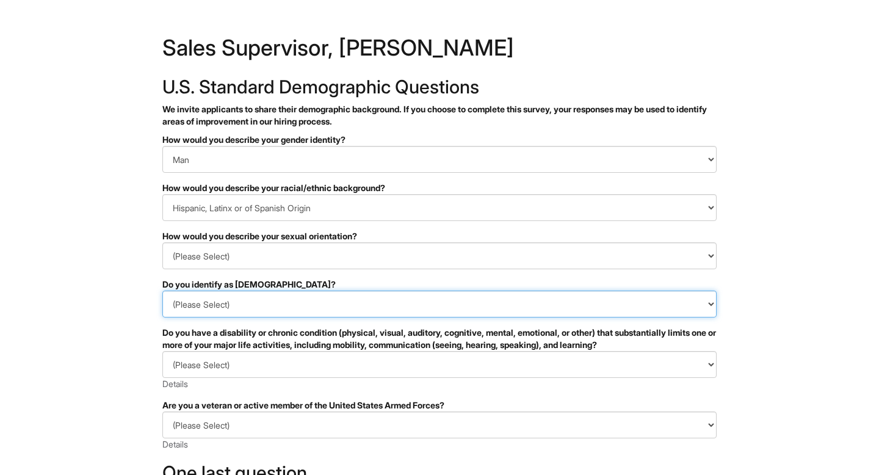
click at [233, 302] on select "(Please Select) Yes No I prefer to self-describe I don't wish to answer" at bounding box center [439, 304] width 554 height 27
select select "No"
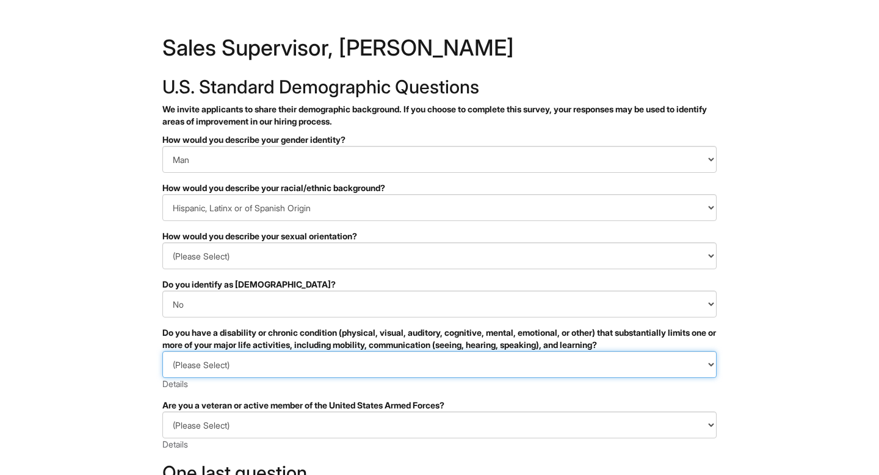
click at [208, 365] on select "(Please Select) YES, I HAVE A DISABILITY (or previously had a disability) NO, I…" at bounding box center [439, 364] width 554 height 27
select select "NO, I DON'T HAVE A DISABILITY"
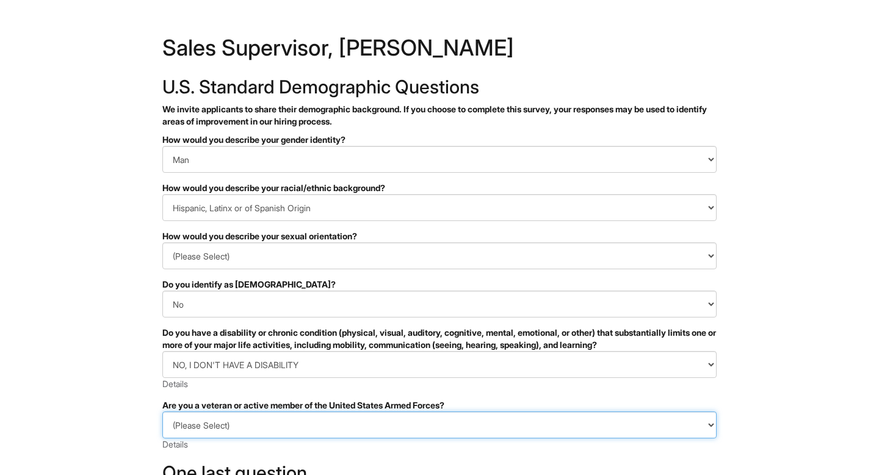
click at [201, 426] on select "(Please Select) I IDENTIFY AS ONE OR MORE OF THE CLASSIFICATIONS OF PROTECTED V…" at bounding box center [439, 425] width 554 height 27
select select "I AM NOT A PROTECTED VETERAN"
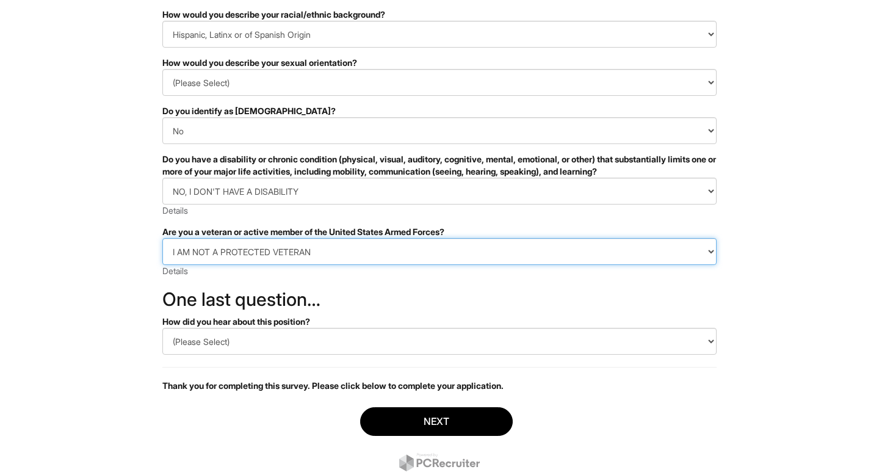
scroll to position [212, 0]
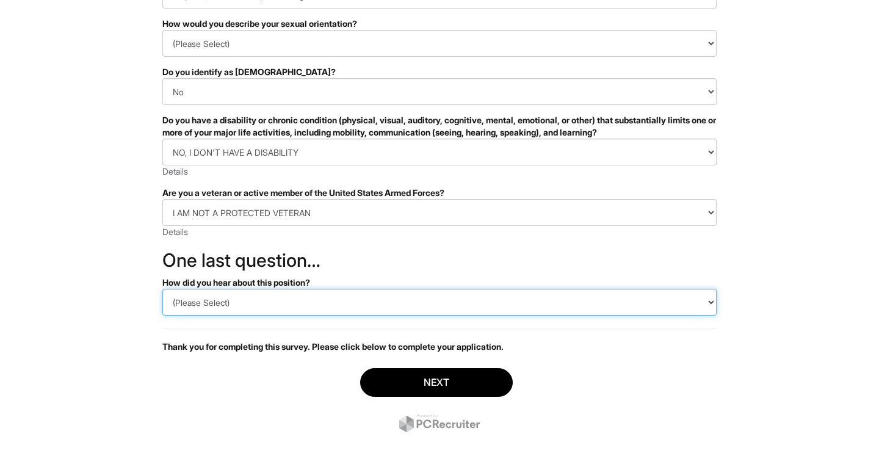
click at [227, 300] on select "(Please Select) CareerBuilder Indeed LinkedIn Monster Referral Other" at bounding box center [439, 302] width 554 height 27
select select "Indeed"
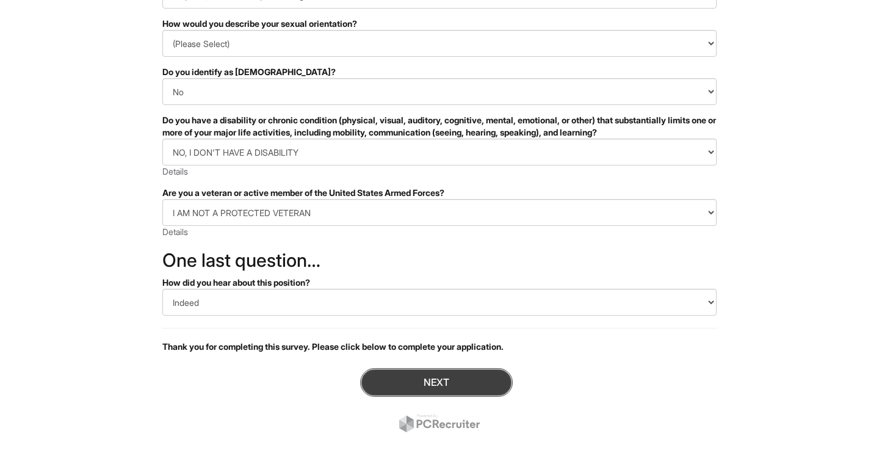
click at [451, 384] on button "Next" at bounding box center [436, 382] width 153 height 29
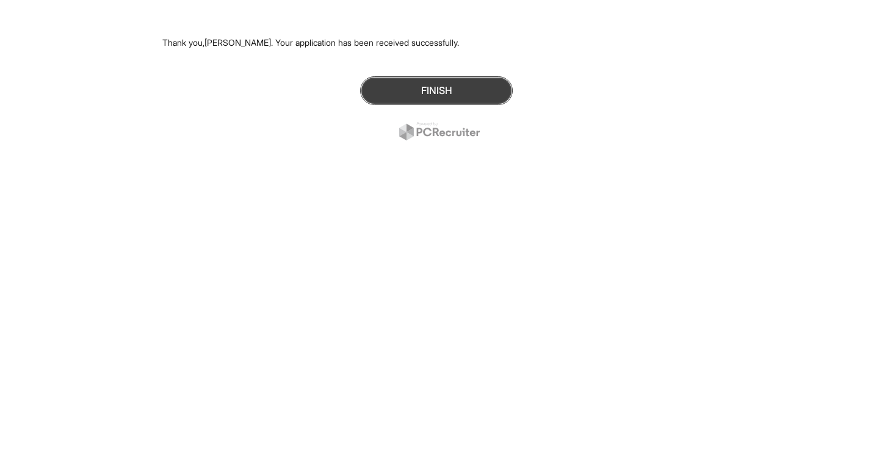
click at [405, 93] on button "Finish" at bounding box center [436, 90] width 153 height 29
